Goal: Communication & Community: Answer question/provide support

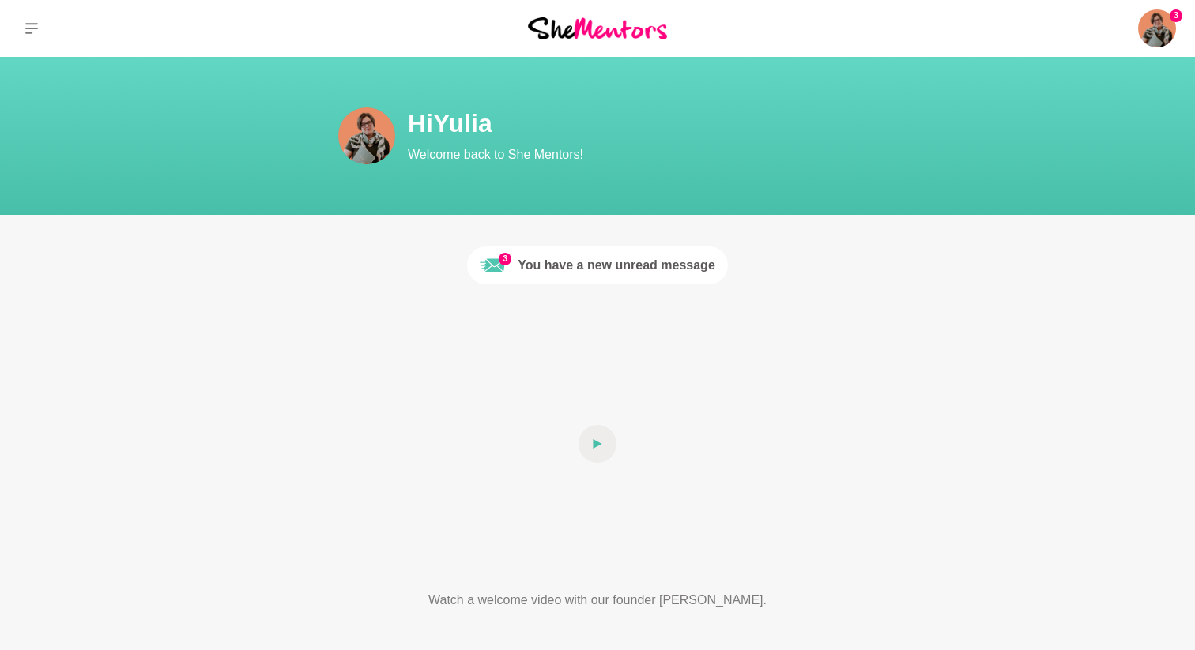
scroll to position [13, 0]
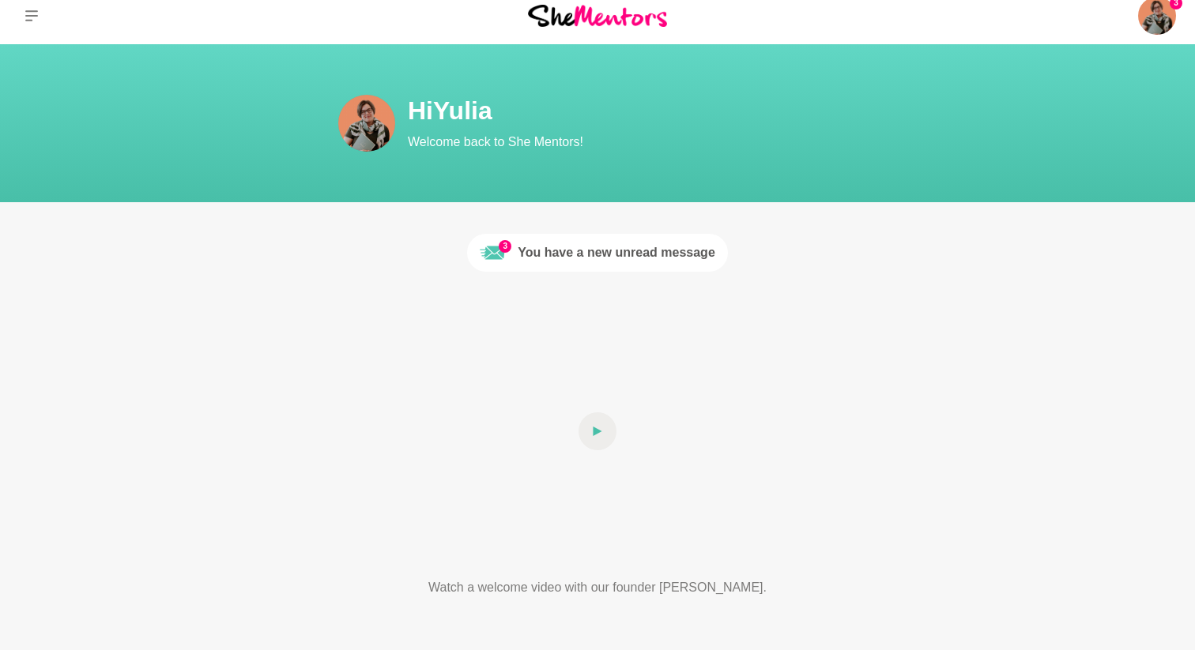
click at [633, 258] on div "You have a new unread message" at bounding box center [617, 252] width 198 height 19
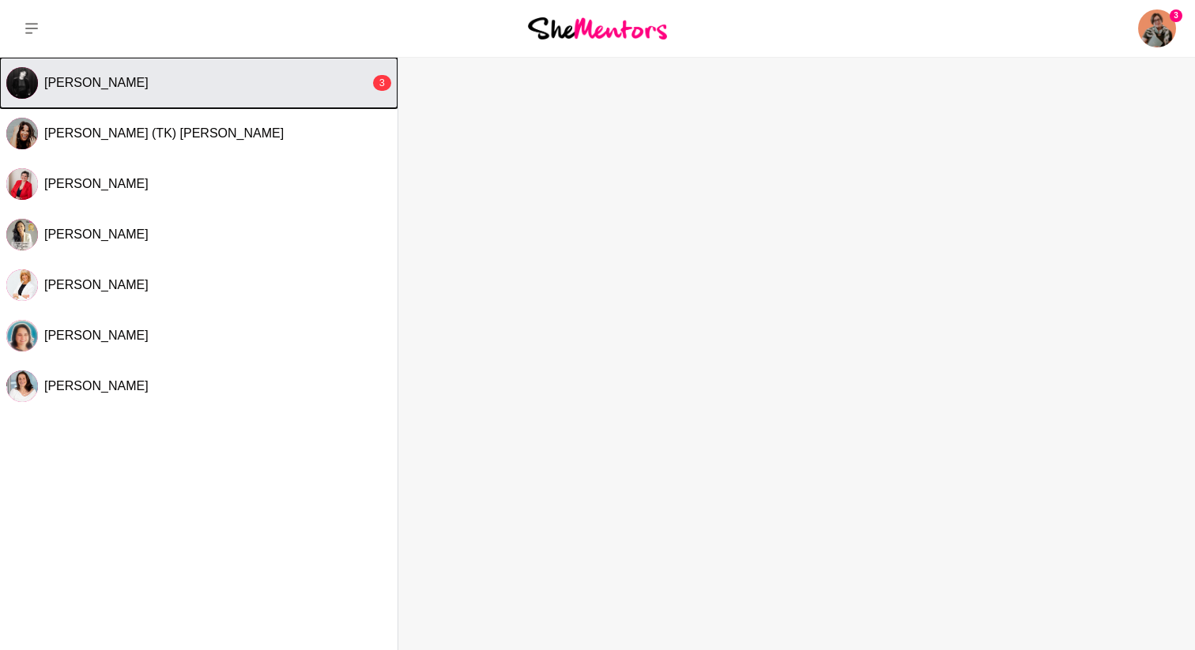
click at [135, 89] on span "Lior Albeck-Ripka" at bounding box center [96, 82] width 104 height 13
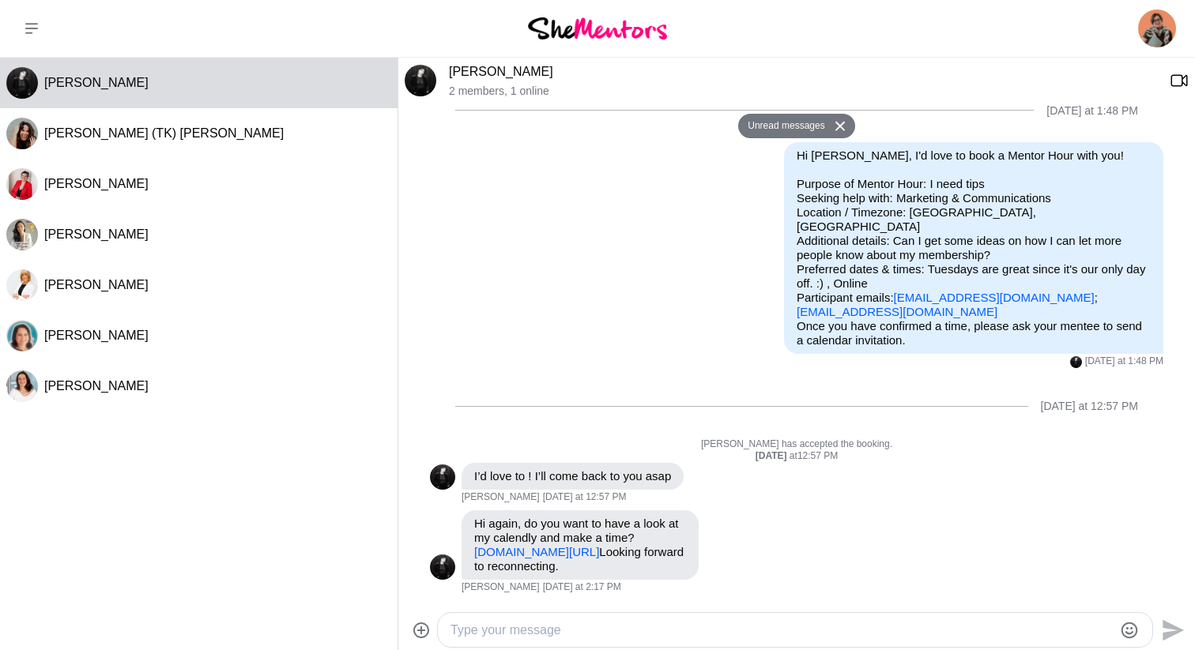
scroll to position [802, 0]
click at [524, 545] on link "calendly.com/hello-thegoodrebel/she-mentors-session" at bounding box center [536, 551] width 125 height 13
click at [506, 632] on textarea "Type your message" at bounding box center [781, 630] width 662 height 19
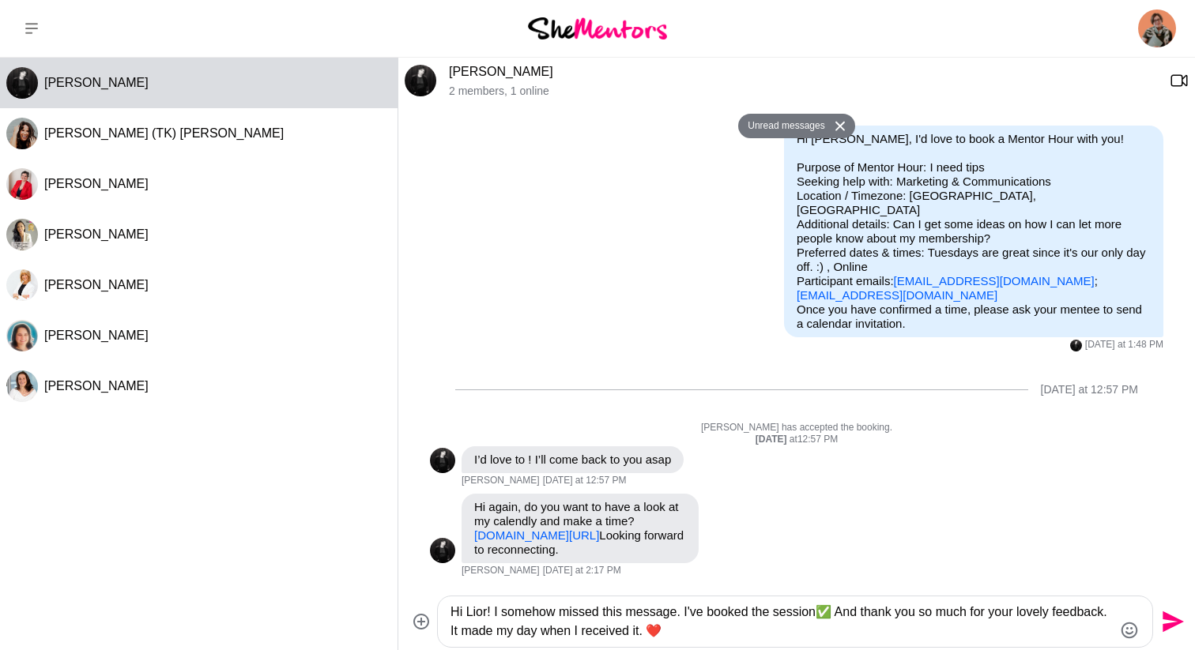
type textarea "Hi Lior! I somehow missed this message. I've booked the session✅ And thank you …"
click at [1172, 624] on icon "Send" at bounding box center [1173, 622] width 21 height 21
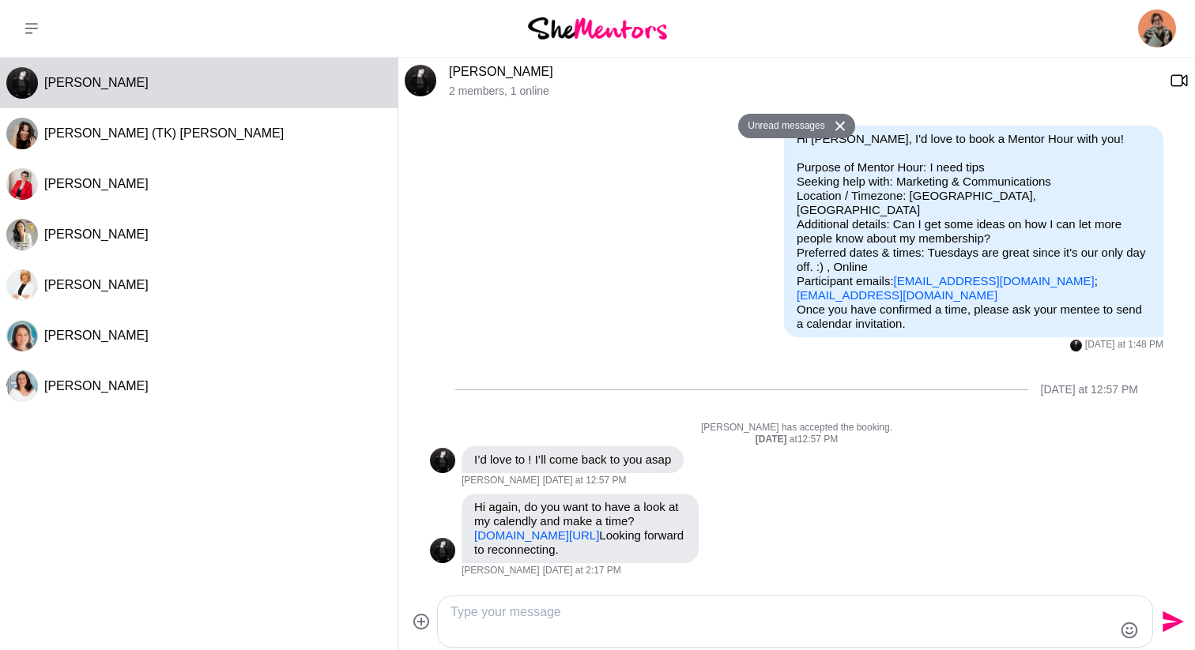
scroll to position [941, 0]
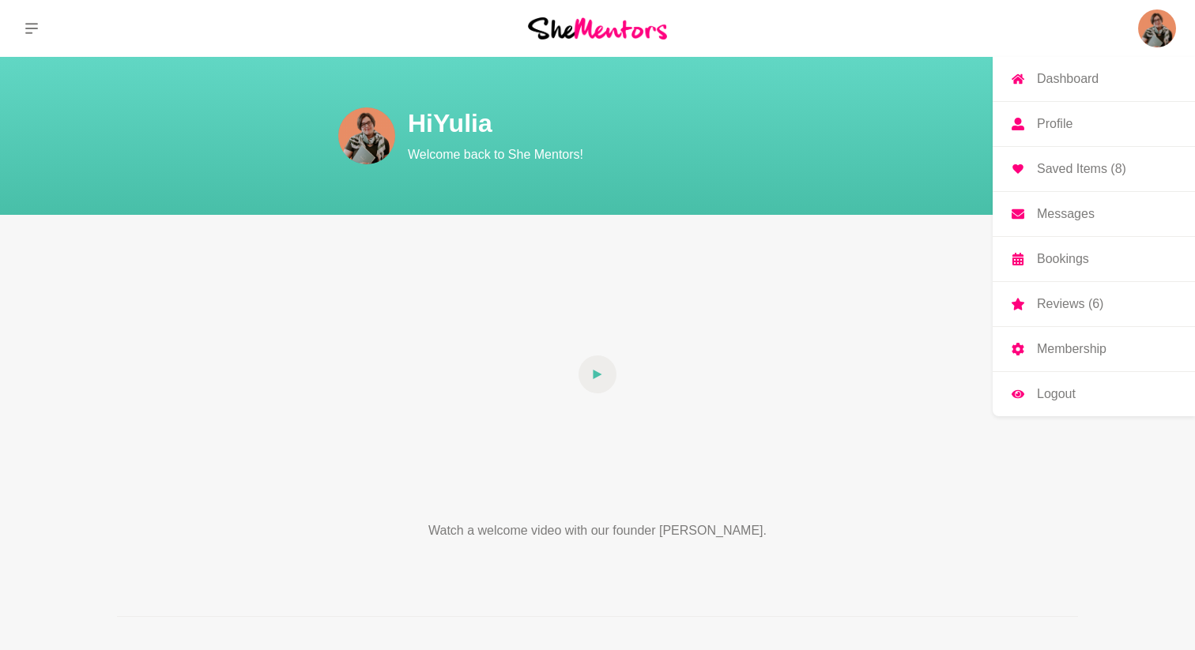
click at [1085, 175] on p "Saved Items (8)" at bounding box center [1081, 169] width 89 height 13
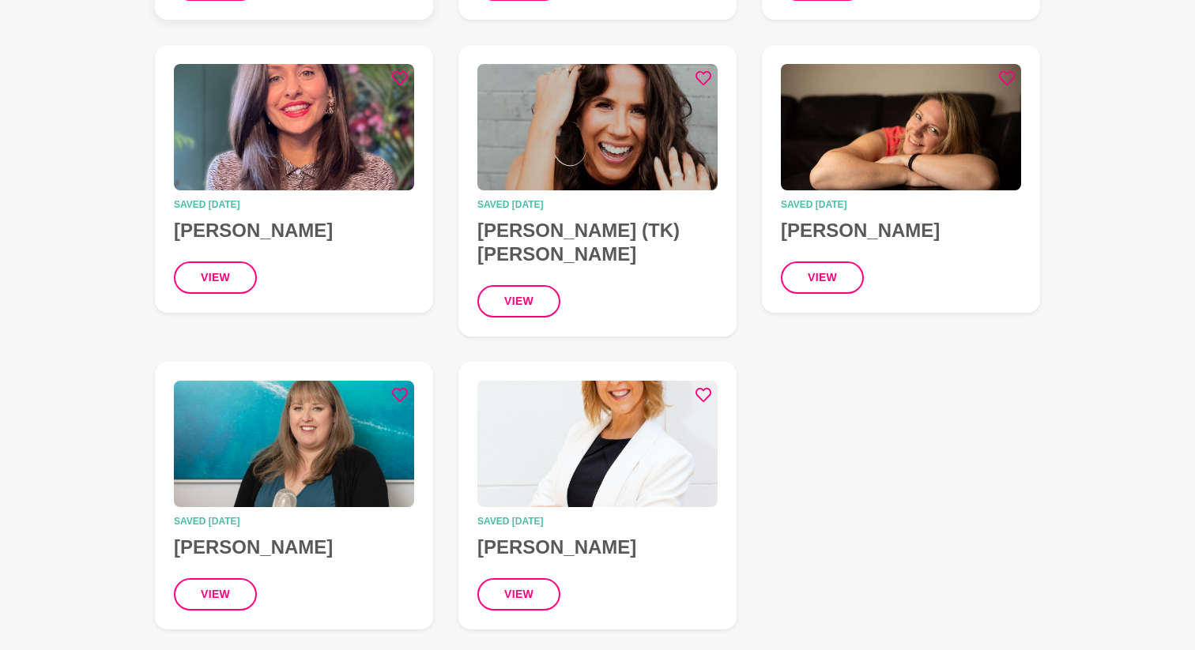
scroll to position [476, 0]
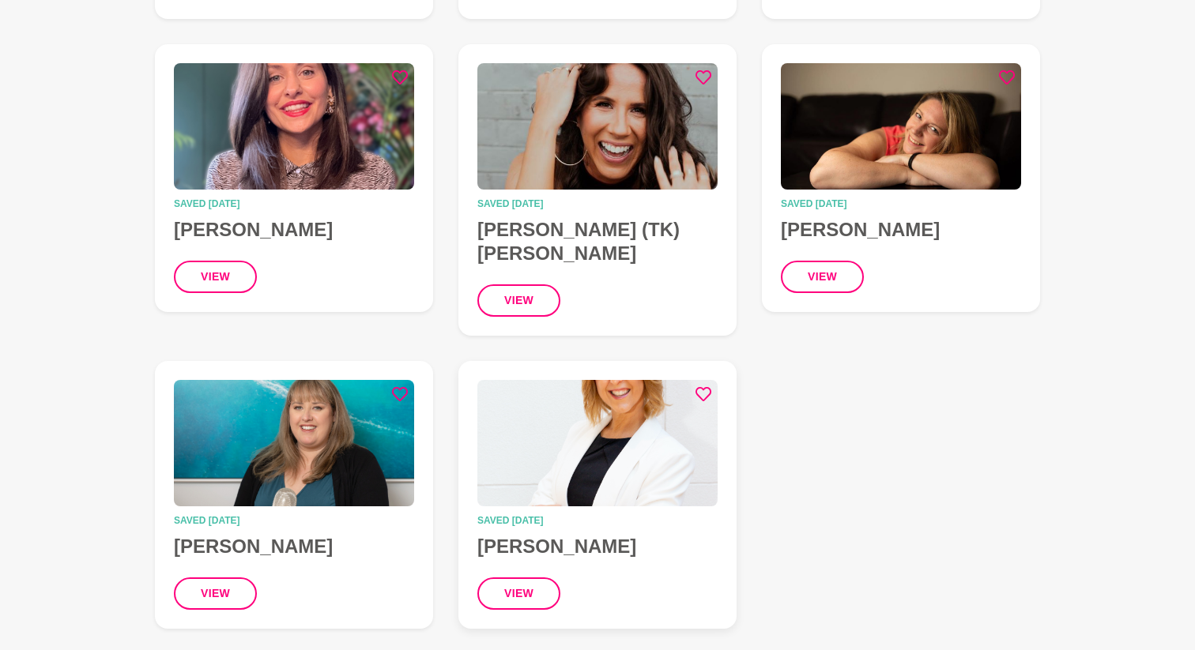
click at [612, 427] on img at bounding box center [597, 443] width 240 height 126
